Goal: Information Seeking & Learning: Learn about a topic

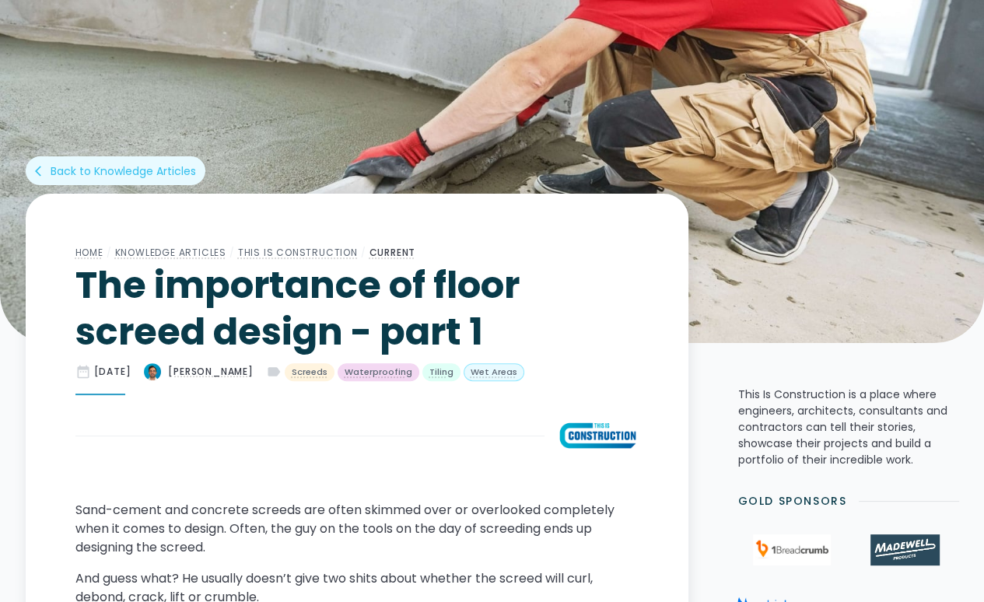
scroll to position [389, 0]
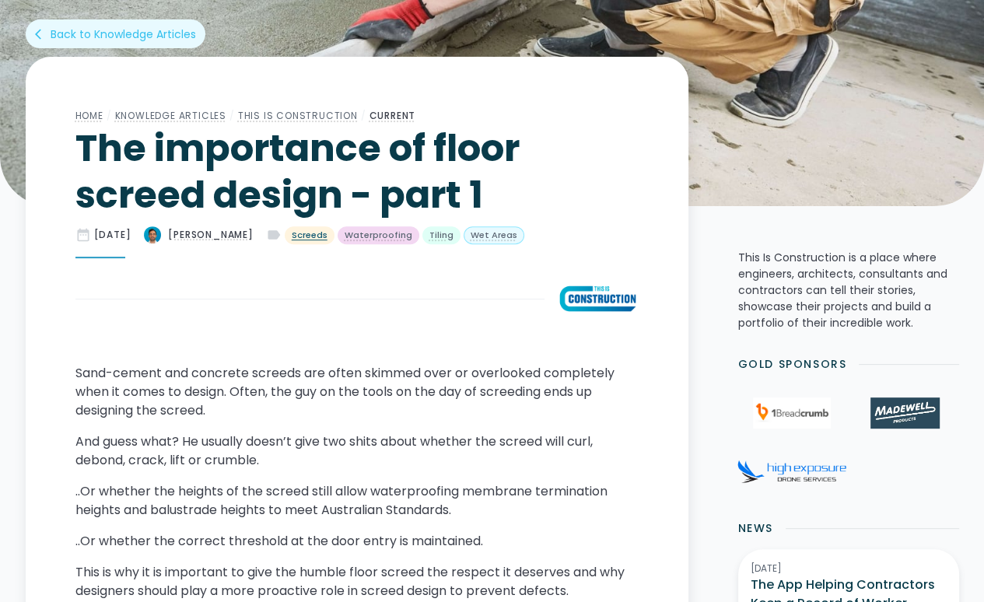
click at [318, 233] on div "Screeds" at bounding box center [310, 235] width 36 height 13
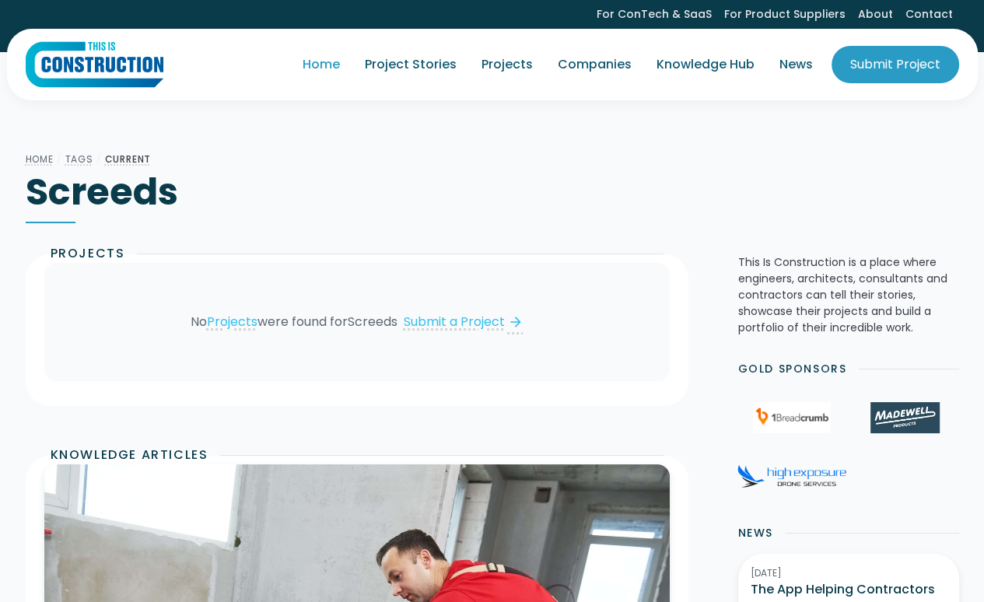
click at [314, 60] on link "Home" at bounding box center [321, 65] width 62 height 44
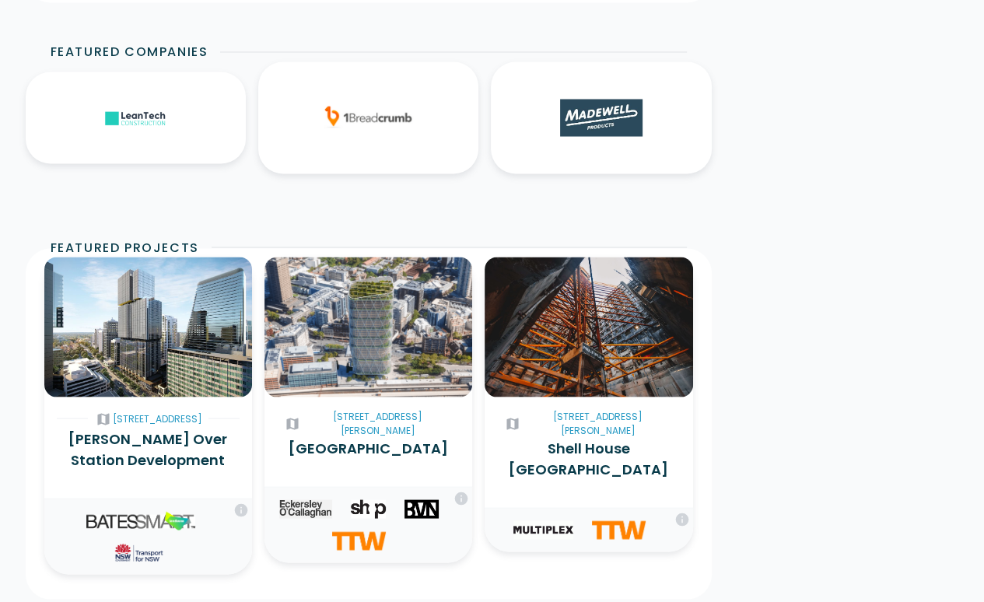
scroll to position [2411, 0]
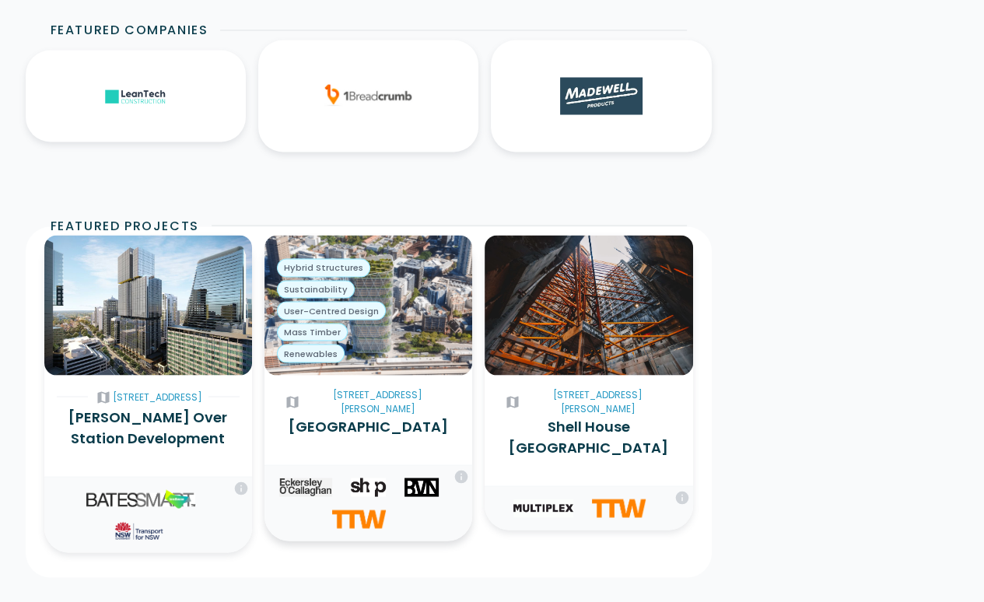
click at [351, 415] on h3 "[GEOGRAPHIC_DATA]" at bounding box center [368, 425] width 183 height 21
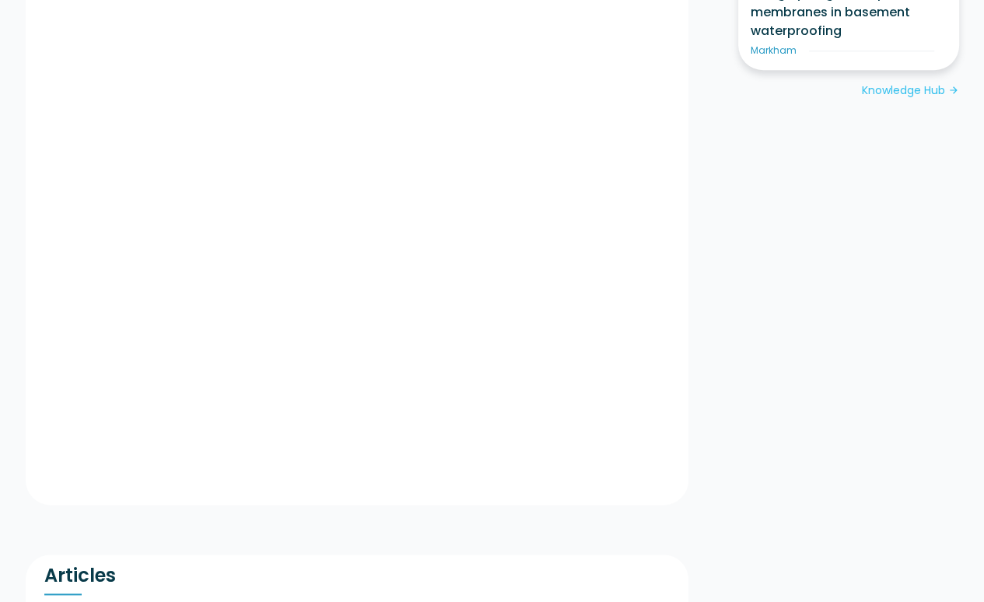
scroll to position [1089, 0]
